Goal: Contribute content: Add original content to the website for others to see

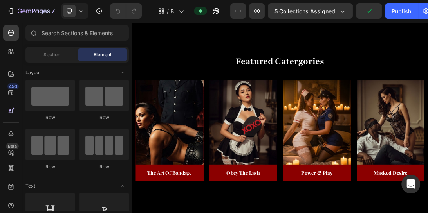
scroll to position [278, 0]
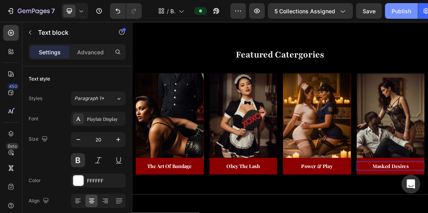
click at [408, 14] on div "Publish" at bounding box center [402, 11] width 20 height 8
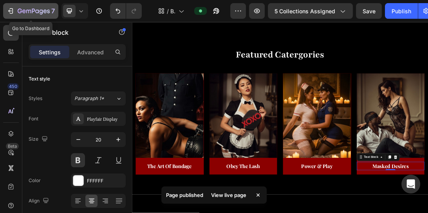
click at [14, 13] on div "7" at bounding box center [31, 10] width 48 height 9
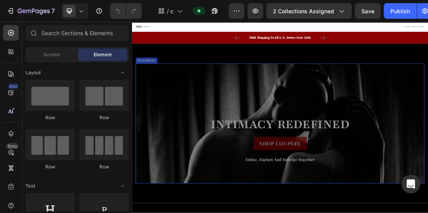
click at [254, 138] on div "Overlay" at bounding box center [367, 183] width 458 height 191
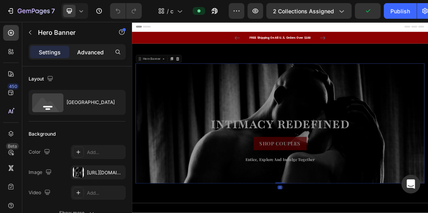
click at [96, 54] on p "Advanced" at bounding box center [90, 52] width 27 height 8
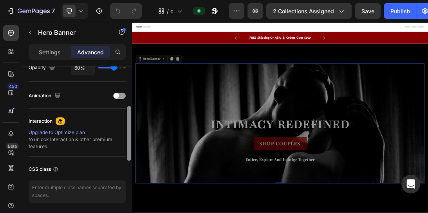
drag, startPoint x: 128, startPoint y: 91, endPoint x: 129, endPoint y: 180, distance: 88.9
click at [129, 161] on div at bounding box center [129, 133] width 4 height 55
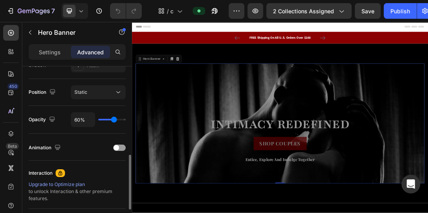
type input "63%"
type input "63"
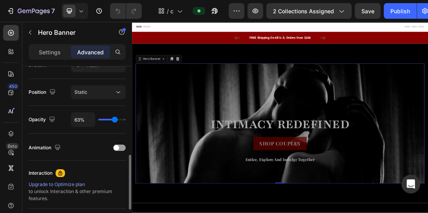
type input "68%"
type input "68"
type input "69%"
type input "69"
type input "70%"
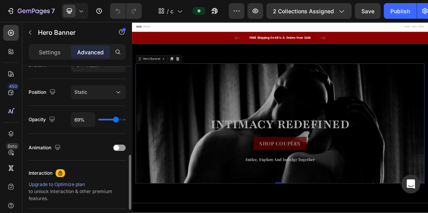
type input "70"
type input "74%"
type input "74"
type input "75%"
type input "75"
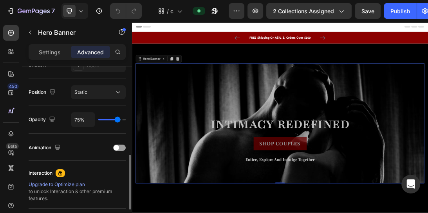
type input "76%"
type input "76"
type input "77%"
type input "77"
type input "78%"
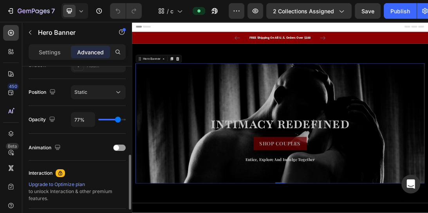
type input "78"
type input "80%"
type input "80"
type input "81%"
type input "81"
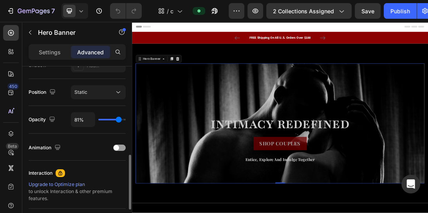
type input "82%"
type input "82"
type input "83%"
type input "83"
type input "84%"
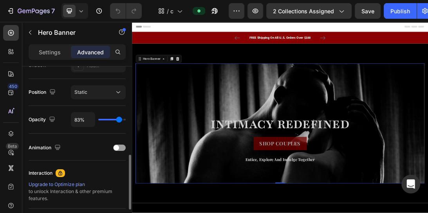
type input "84"
type input "82%"
type input "82"
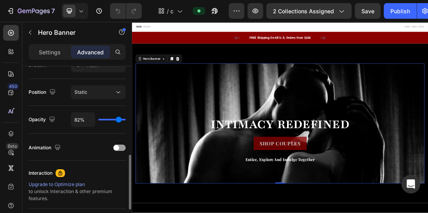
type input "100%"
type input "100"
type input "97%"
type input "97"
type input "90%"
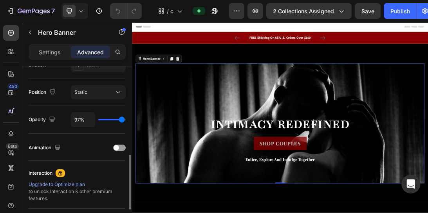
type input "90"
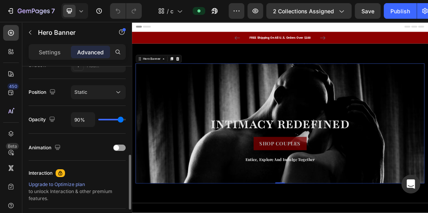
type input "89%"
type input "89"
type input "87%"
type input "87"
type input "86%"
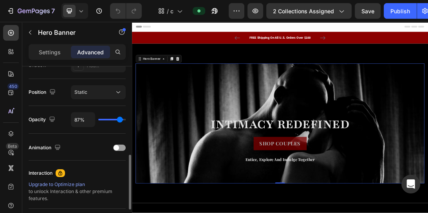
type input "86"
type input "83%"
type input "83"
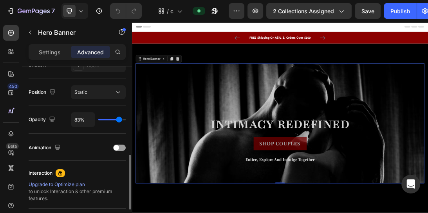
type input "82%"
type input "82"
type input "81%"
type input "81"
type input "80%"
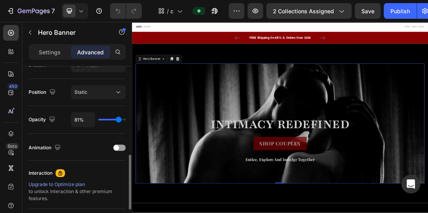
type input "80"
type input "79%"
type input "79"
type input "78%"
type input "78"
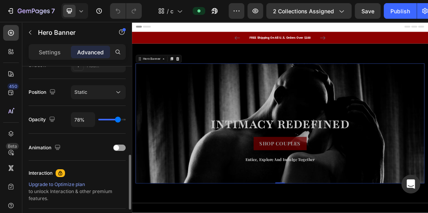
type input "77%"
type input "77"
type input "75%"
type input "75"
type input "74%"
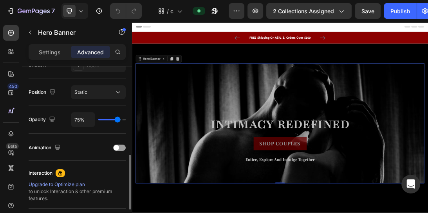
type input "74"
type input "78%"
type input "78"
type input "83%"
type input "83"
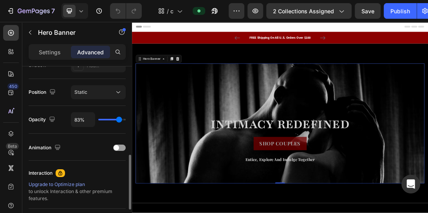
type input "84%"
type input "84"
type input "81%"
type input "81"
type input "77%"
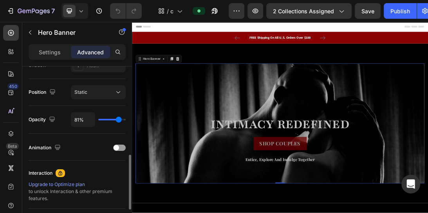
type input "77"
type input "78%"
type input "78"
type input "79%"
type input "79"
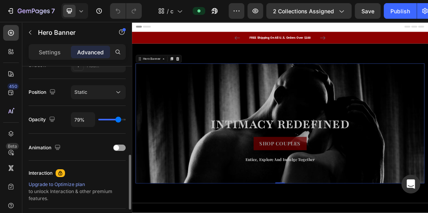
type input "80%"
type input "80"
type input "81%"
type input "81"
type input "83%"
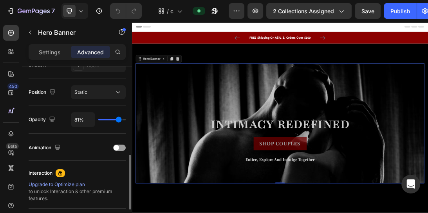
type input "83"
type input "80%"
type input "80"
type input "76%"
type input "76"
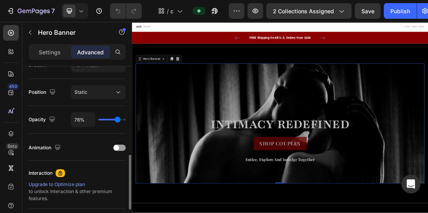
type input "77%"
type input "77"
type input "78%"
type input "78"
type input "79%"
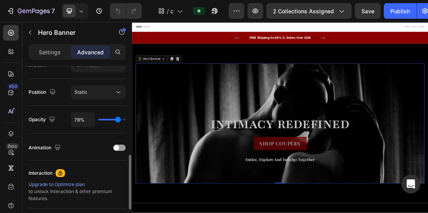
type input "79"
type input "80%"
type input "80"
type input "81%"
type input "81"
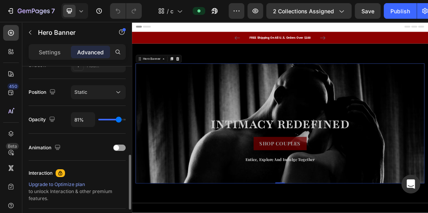
type input "80%"
drag, startPoint x: 114, startPoint y: 120, endPoint x: 118, endPoint y: 122, distance: 4.6
type input "80"
click at [118, 121] on input "range" at bounding box center [111, 120] width 27 height 2
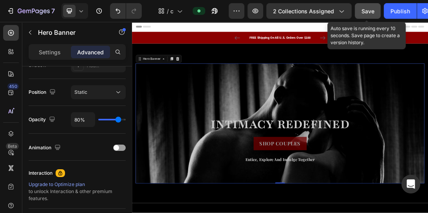
click at [375, 5] on button "Save" at bounding box center [368, 11] width 26 height 16
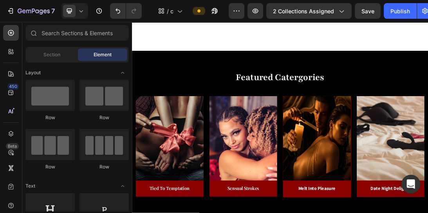
scroll to position [333, 0]
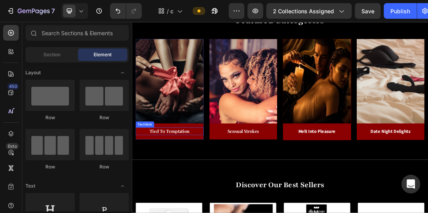
click at [197, 197] on p "Tied To Temptation" at bounding box center [192, 196] width 106 height 11
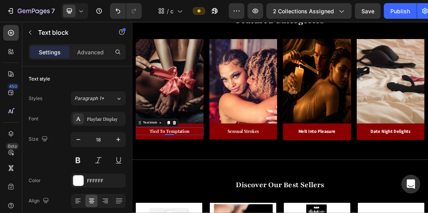
click at [232, 197] on p "Tied To Temptation" at bounding box center [192, 196] width 106 height 11
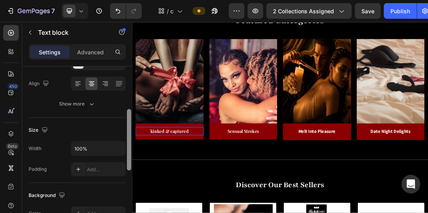
drag, startPoint x: 130, startPoint y: 114, endPoint x: 130, endPoint y: 157, distance: 43.1
click at [130, 157] on div at bounding box center [129, 139] width 4 height 61
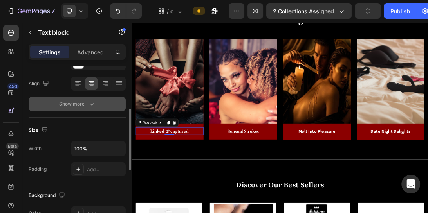
click at [95, 105] on icon "button" at bounding box center [92, 104] width 8 height 8
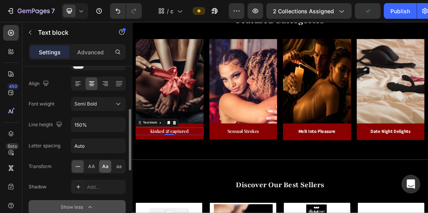
click at [103, 172] on div "Aa" at bounding box center [105, 167] width 12 height 13
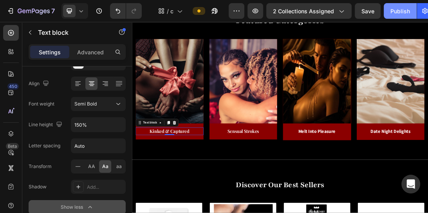
click at [393, 8] on div "Publish" at bounding box center [400, 11] width 20 height 8
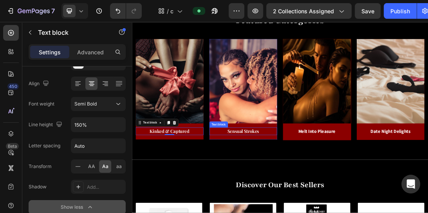
click at [340, 196] on p "Sensual Strokes" at bounding box center [309, 196] width 106 height 11
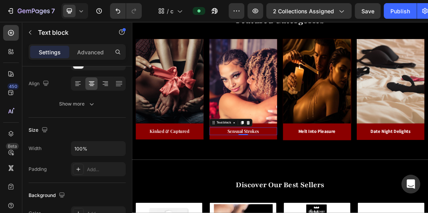
click at [340, 196] on p "Sensual Strokes" at bounding box center [309, 196] width 106 height 11
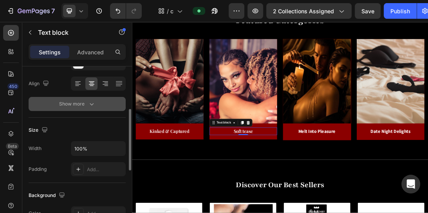
click at [91, 101] on icon "button" at bounding box center [92, 104] width 8 height 8
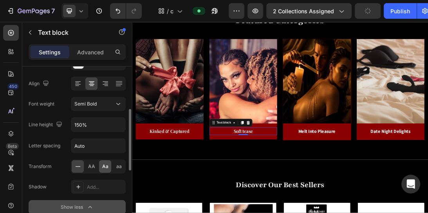
click at [107, 165] on span "Aa" at bounding box center [105, 166] width 6 height 7
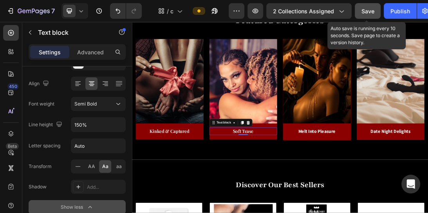
click at [375, 7] on button "Save" at bounding box center [368, 11] width 26 height 16
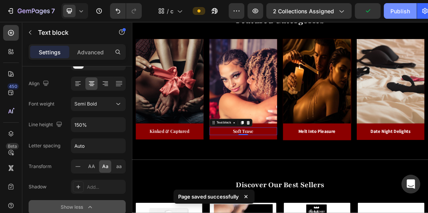
click at [393, 11] on div "Publish" at bounding box center [400, 11] width 20 height 8
